Goal: Register for event/course

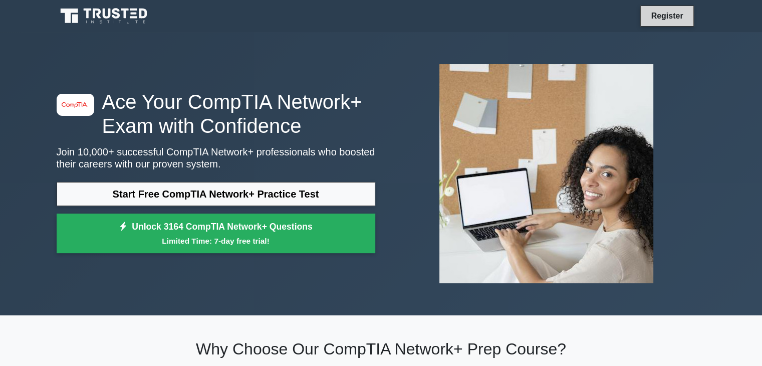
click at [664, 14] on link "Register" at bounding box center [667, 16] width 44 height 13
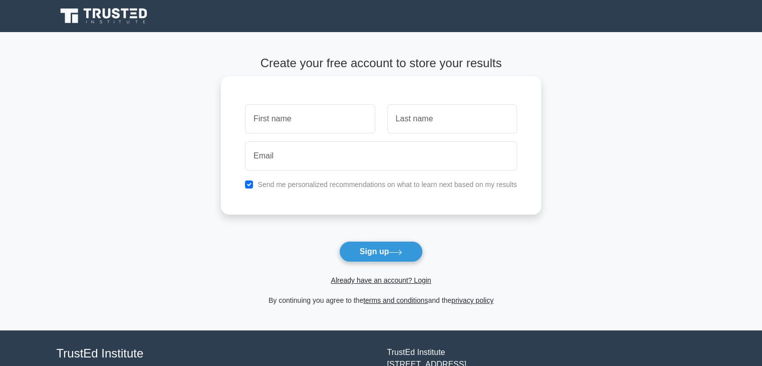
click at [288, 123] on input "text" at bounding box center [310, 118] width 130 height 29
type input "[PERSON_NAME]"
click at [412, 112] on input "text" at bounding box center [452, 118] width 130 height 29
type input "Angula"
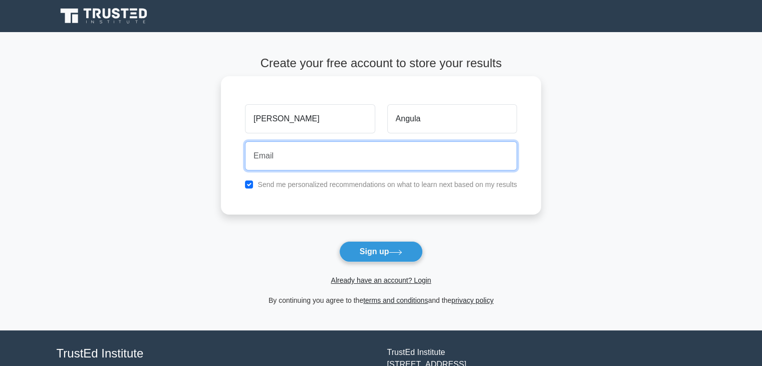
click at [321, 153] on input "email" at bounding box center [381, 155] width 272 height 29
type input "[EMAIL_ADDRESS][DOMAIN_NAME]"
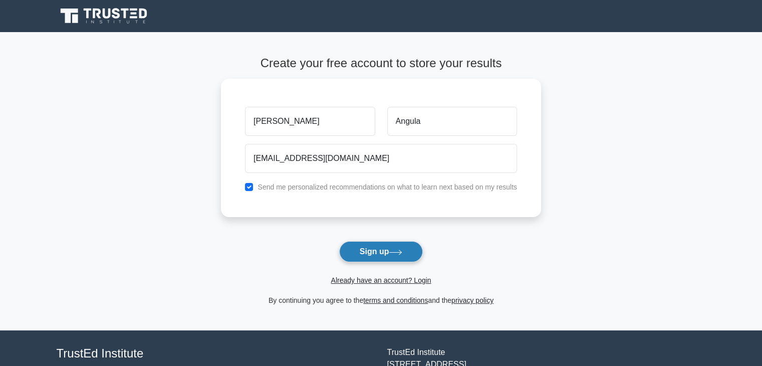
click at [374, 249] on button "Sign up" at bounding box center [381, 251] width 84 height 21
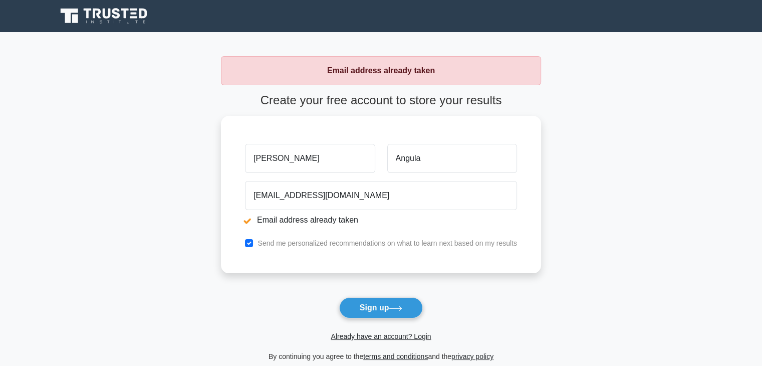
drag, startPoint x: 371, startPoint y: 119, endPoint x: 262, endPoint y: 95, distance: 111.2
click at [262, 95] on form "Create your free account to store your results Benjamin Angula angulabenjamin60…" at bounding box center [381, 227] width 320 height 269
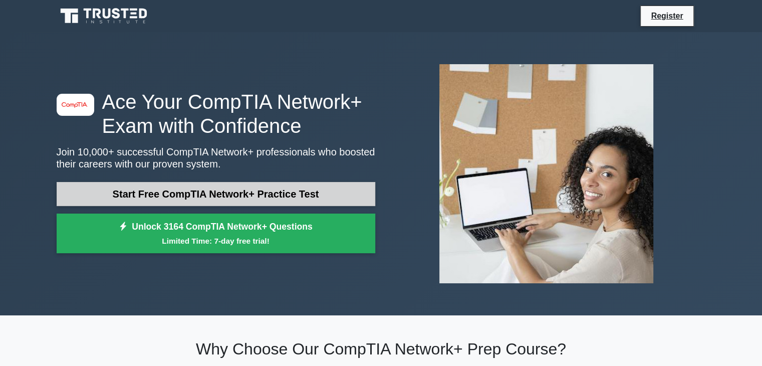
click at [219, 194] on link "Start Free CompTIA Network+ Practice Test" at bounding box center [216, 194] width 319 height 24
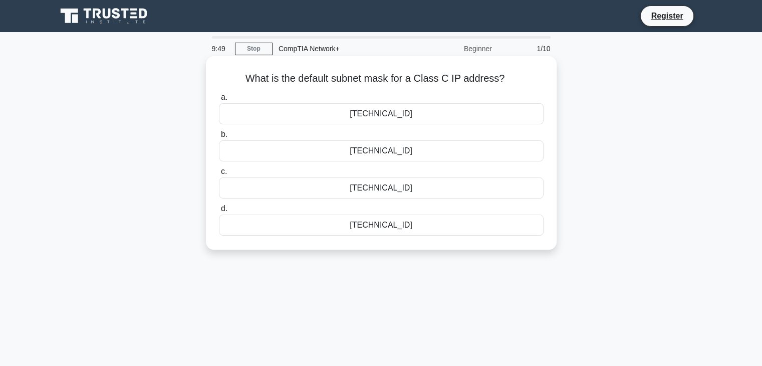
click at [403, 154] on div "255.255.255.0" at bounding box center [381, 150] width 325 height 21
click at [219, 138] on input "b. 255.255.255.0" at bounding box center [219, 134] width 0 height 7
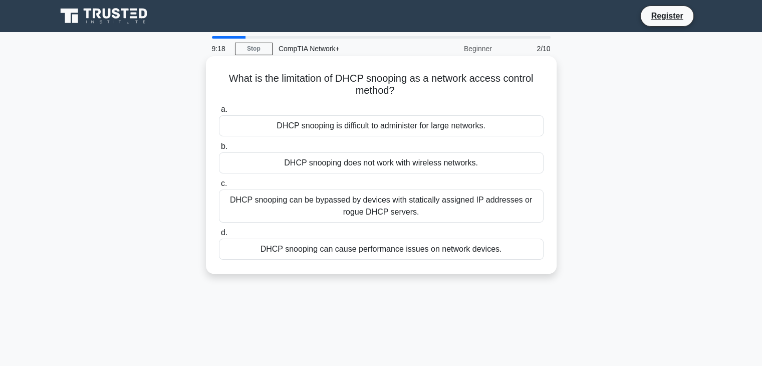
click at [382, 132] on div "DHCP snooping is difficult to administer for large networks." at bounding box center [381, 125] width 325 height 21
click at [219, 113] on input "a. DHCP snooping is difficult to administer for large networks." at bounding box center [219, 109] width 0 height 7
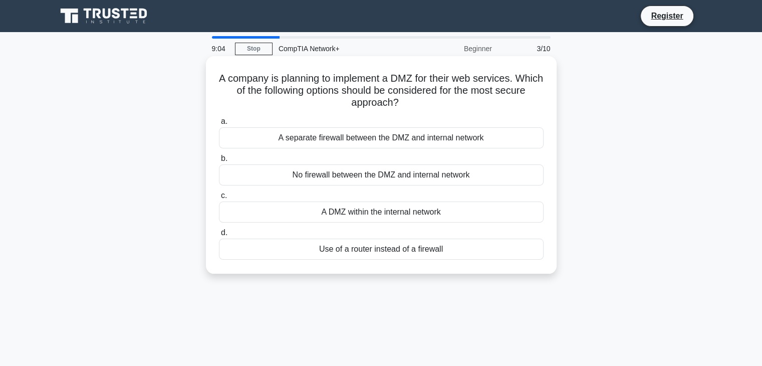
click at [365, 211] on div "A DMZ within the internal network" at bounding box center [381, 211] width 325 height 21
click at [219, 199] on input "c. A DMZ within the internal network" at bounding box center [219, 195] width 0 height 7
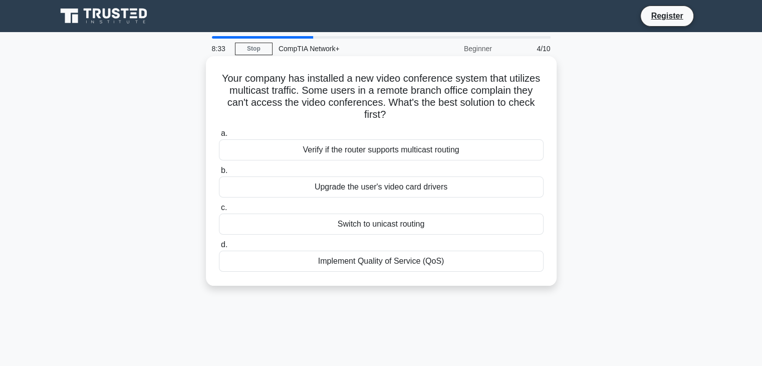
click at [385, 189] on div "Upgrade the user's video card drivers" at bounding box center [381, 186] width 325 height 21
click at [219, 174] on input "b. Upgrade the user's video card drivers" at bounding box center [219, 170] width 0 height 7
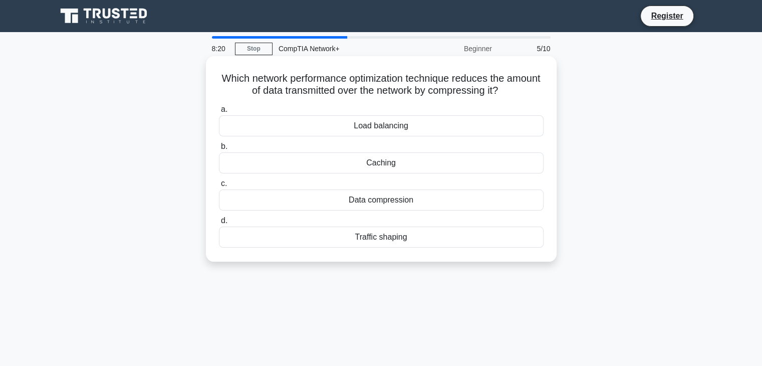
click at [382, 201] on div "Data compression" at bounding box center [381, 199] width 325 height 21
click at [219, 187] on input "c. Data compression" at bounding box center [219, 183] width 0 height 7
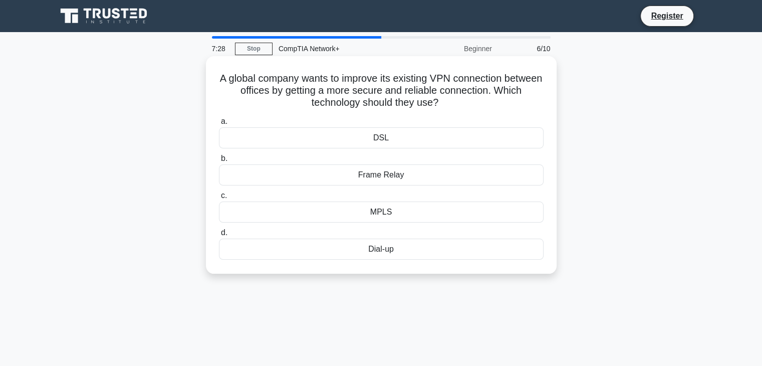
click at [367, 175] on div "Frame Relay" at bounding box center [381, 174] width 325 height 21
click at [219, 162] on input "b. Frame Relay" at bounding box center [219, 158] width 0 height 7
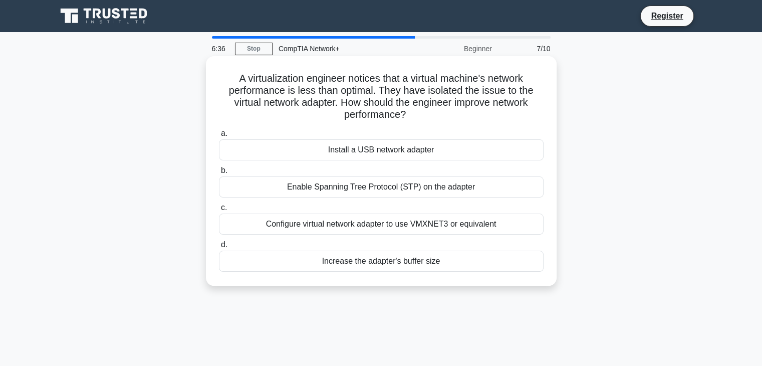
click at [348, 188] on div "Enable Spanning Tree Protocol (STP) on the adapter" at bounding box center [381, 186] width 325 height 21
click at [219, 174] on input "b. Enable Spanning Tree Protocol (STP) on the adapter" at bounding box center [219, 170] width 0 height 7
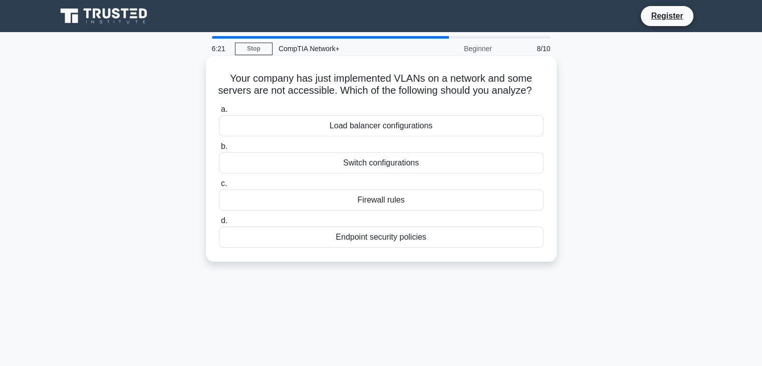
click at [382, 173] on div "Switch configurations" at bounding box center [381, 162] width 325 height 21
click at [219, 150] on input "b. Switch configurations" at bounding box center [219, 146] width 0 height 7
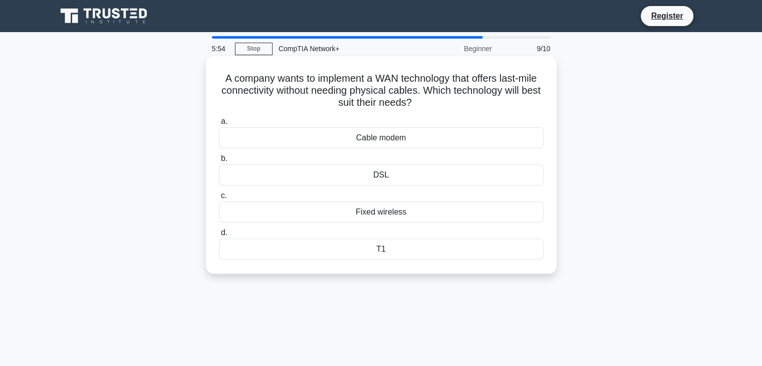
click at [378, 173] on div "DSL" at bounding box center [381, 174] width 325 height 21
click at [219, 162] on input "b. DSL" at bounding box center [219, 158] width 0 height 7
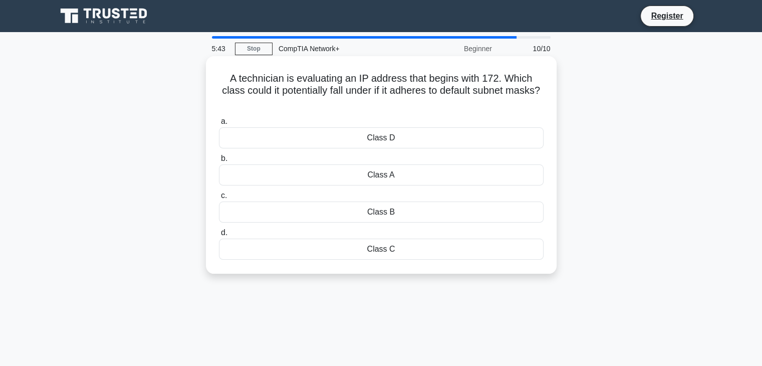
click at [382, 215] on div "Class B" at bounding box center [381, 211] width 325 height 21
click at [219, 199] on input "c. Class B" at bounding box center [219, 195] width 0 height 7
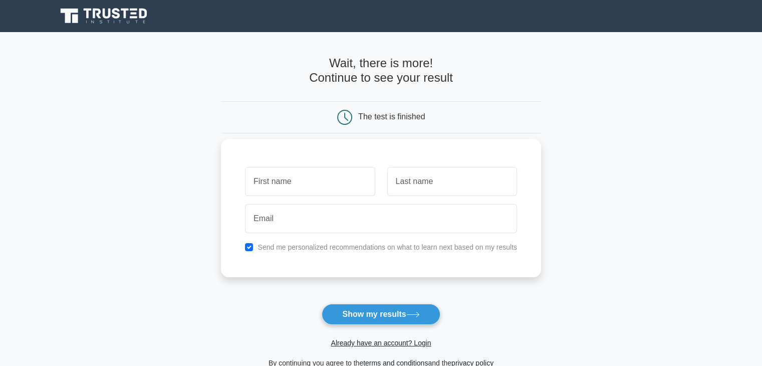
click at [278, 177] on input "text" at bounding box center [310, 181] width 130 height 29
type input "[PERSON_NAME]"
click at [411, 187] on input "text" at bounding box center [452, 181] width 130 height 29
type input "Angula"
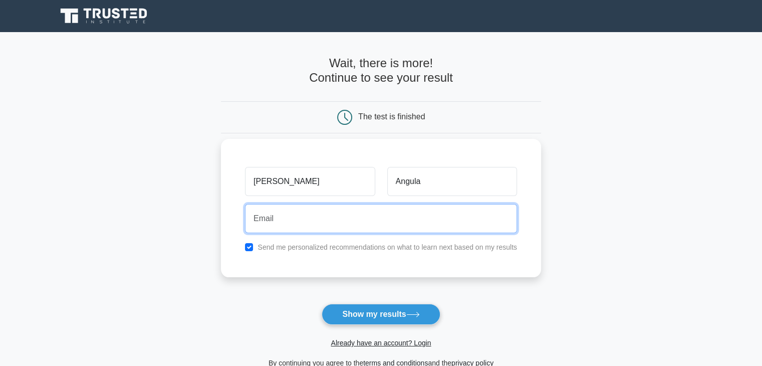
click at [337, 217] on input "email" at bounding box center [381, 218] width 272 height 29
type input "[EMAIL_ADDRESS][DOMAIN_NAME]"
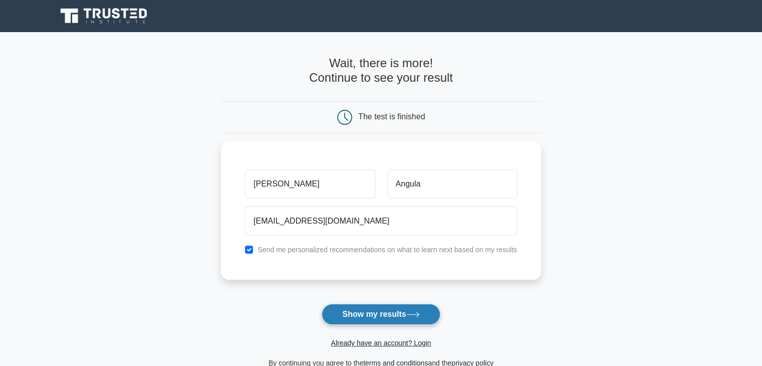
click at [374, 306] on button "Show my results" at bounding box center [381, 314] width 118 height 21
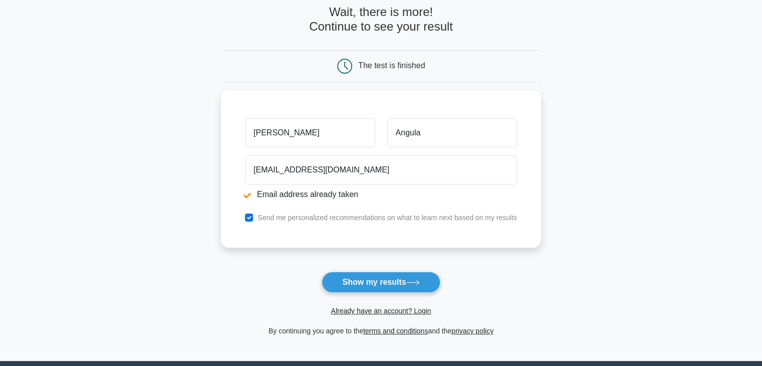
scroll to position [90, 0]
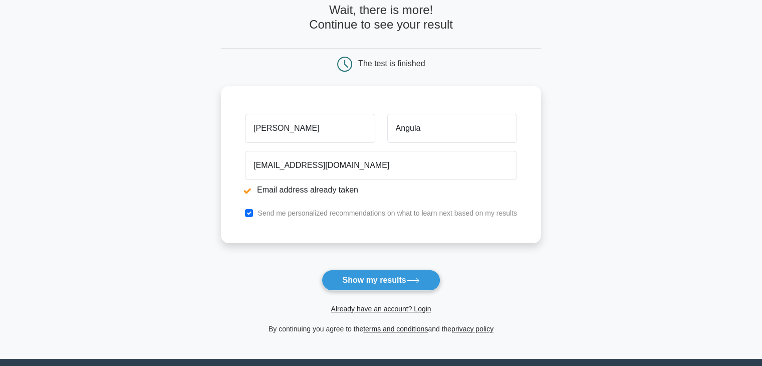
click at [337, 127] on input "[PERSON_NAME]" at bounding box center [310, 128] width 130 height 29
type input "B"
click at [431, 131] on input "Angula" at bounding box center [452, 128] width 130 height 29
type input "A"
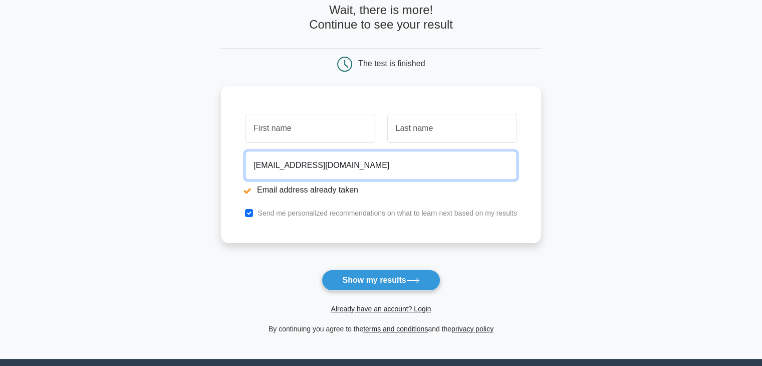
click at [401, 170] on input "[EMAIL_ADDRESS][DOMAIN_NAME]" at bounding box center [381, 165] width 272 height 29
type input "a"
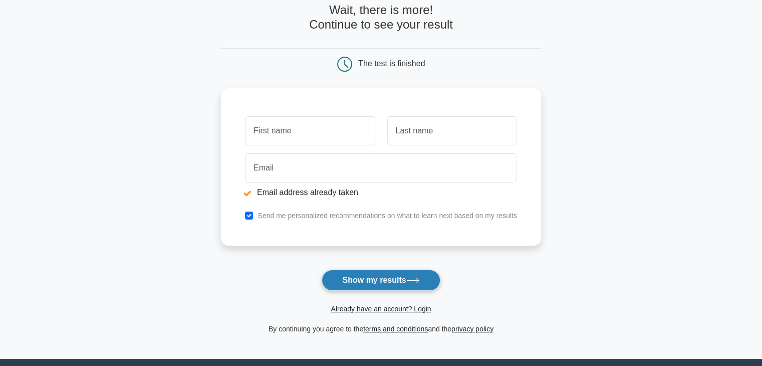
click at [385, 277] on button "Show my results" at bounding box center [381, 279] width 118 height 21
